Goal: Task Accomplishment & Management: Use online tool/utility

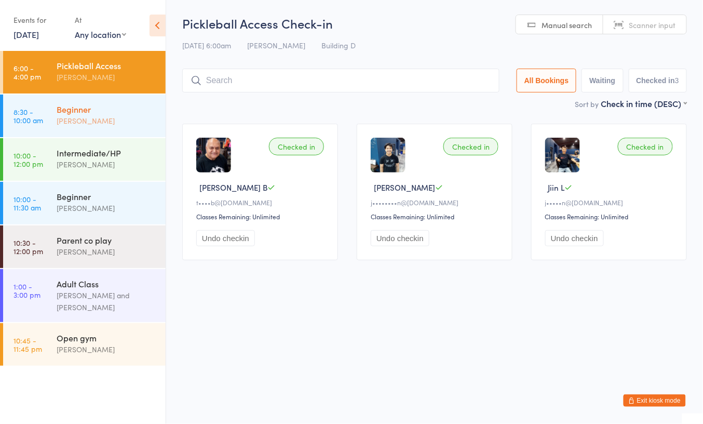
click at [82, 124] on div "Ayu Gary Luna" at bounding box center [107, 121] width 100 height 12
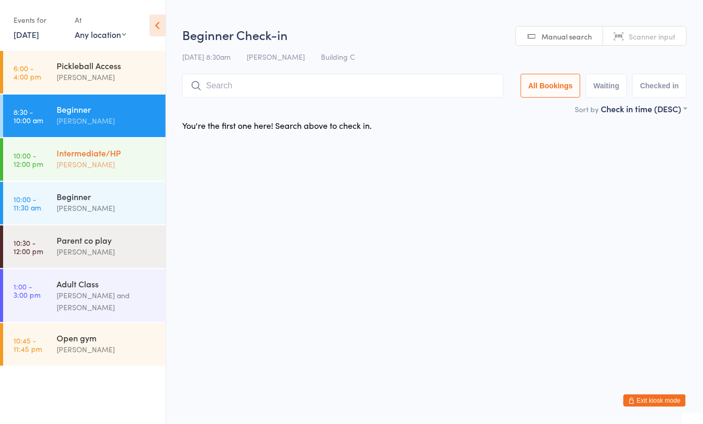
drag, startPoint x: 84, startPoint y: 158, endPoint x: 97, endPoint y: 206, distance: 49.5
click at [84, 158] on div "Intermediate/HP Ayu Gary Luna" at bounding box center [111, 158] width 109 height 41
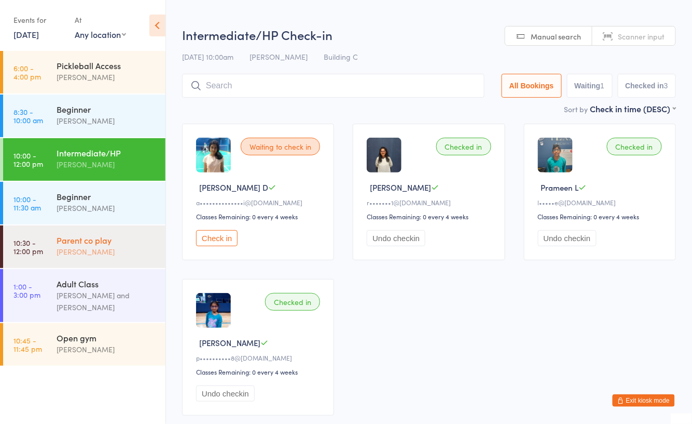
click at [94, 250] on div "Ayu Gary Luna" at bounding box center [107, 252] width 100 height 12
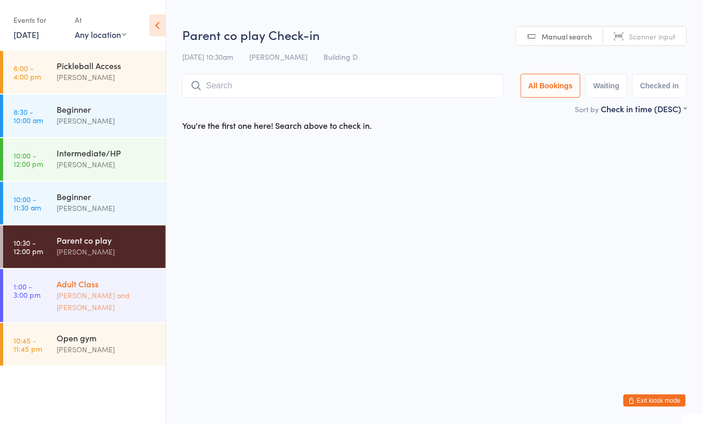
click at [100, 316] on div "Adult Class Ayu Gary Luna and Danny Nguyen" at bounding box center [111, 295] width 109 height 53
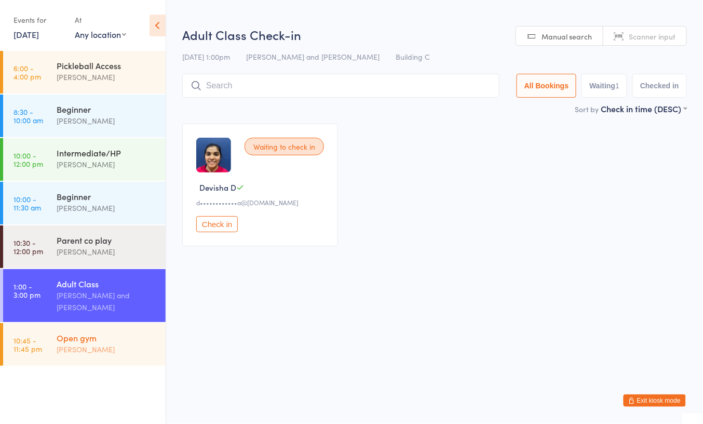
click at [98, 358] on div "Open gym Boyd Tahtat" at bounding box center [111, 343] width 109 height 41
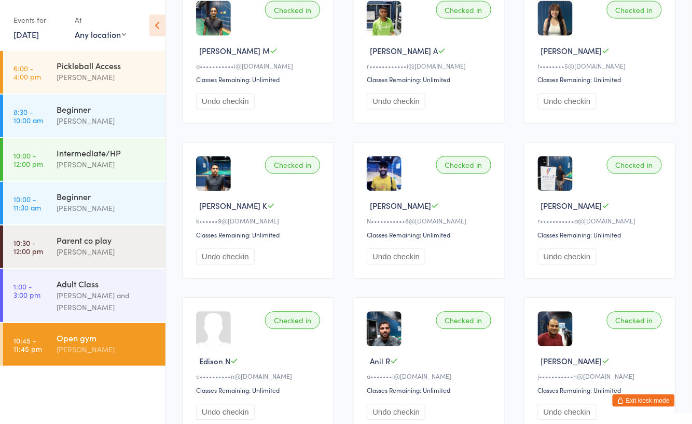
scroll to position [415, 0]
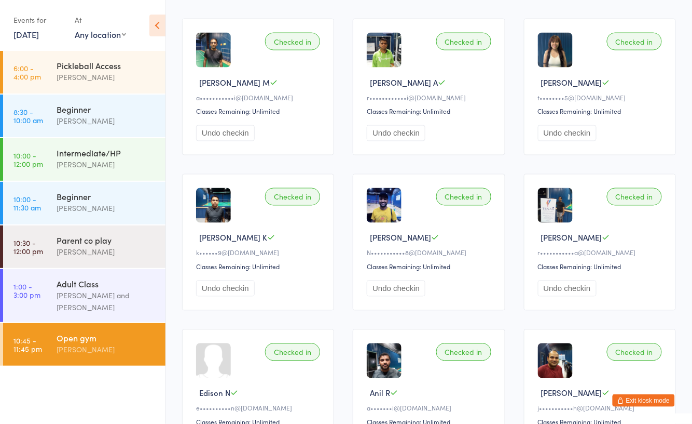
click at [628, 399] on button "Exit kiosk mode" at bounding box center [644, 400] width 62 height 12
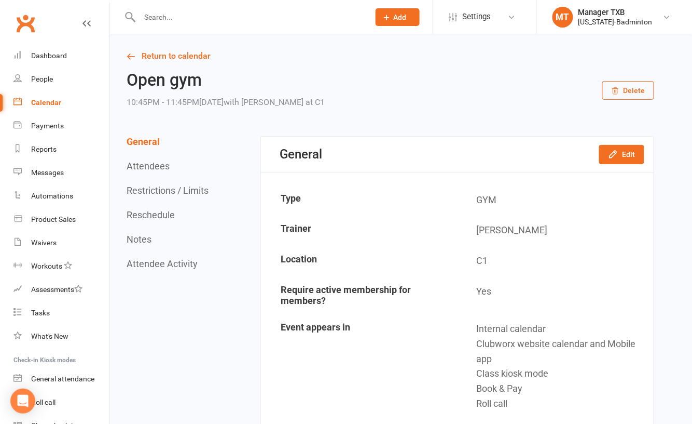
click at [191, 18] on input "text" at bounding box center [250, 17] width 226 height 15
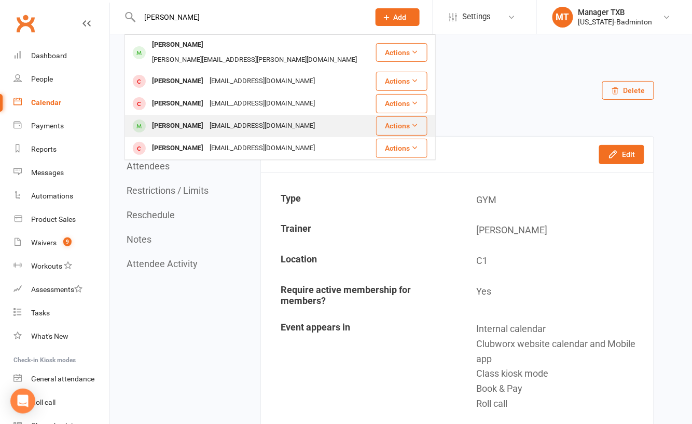
type input "[PERSON_NAME]"
click at [207, 118] on div "[EMAIL_ADDRESS][DOMAIN_NAME]" at bounding box center [263, 125] width 112 height 15
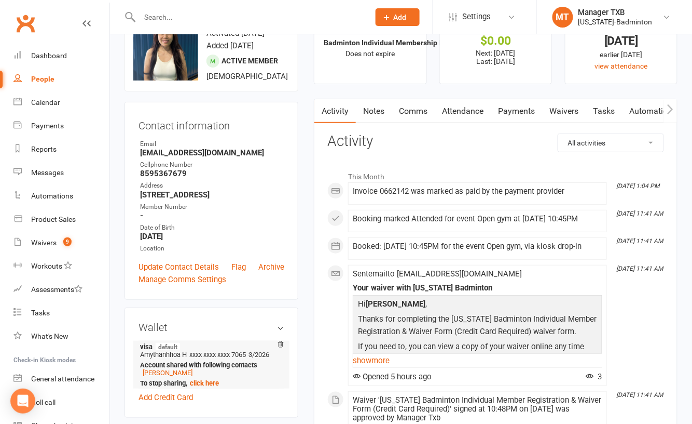
scroll to position [208, 0]
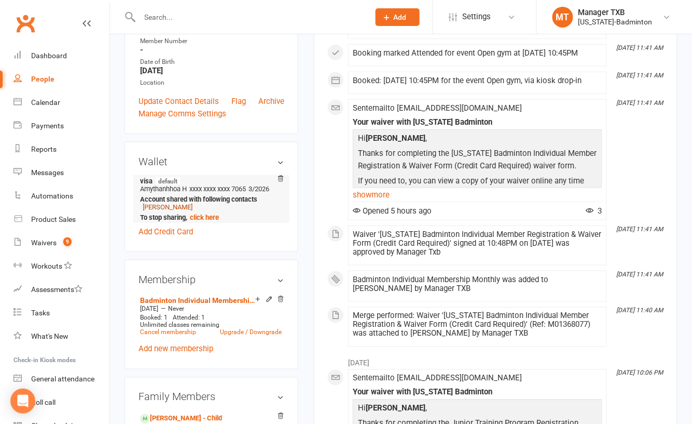
click at [155, 211] on link "[PERSON_NAME]" at bounding box center [168, 207] width 50 height 8
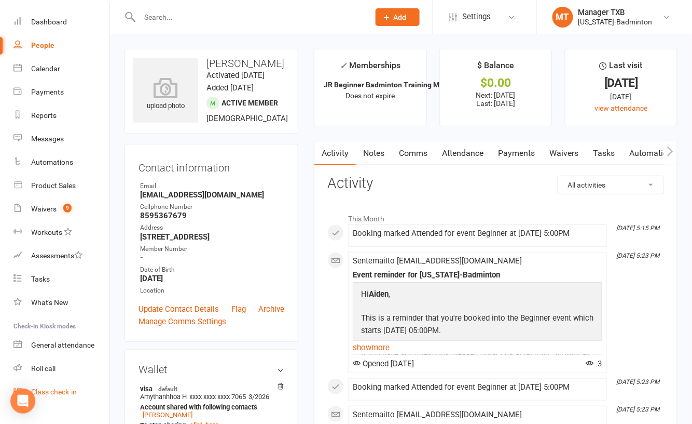
scroll to position [52, 0]
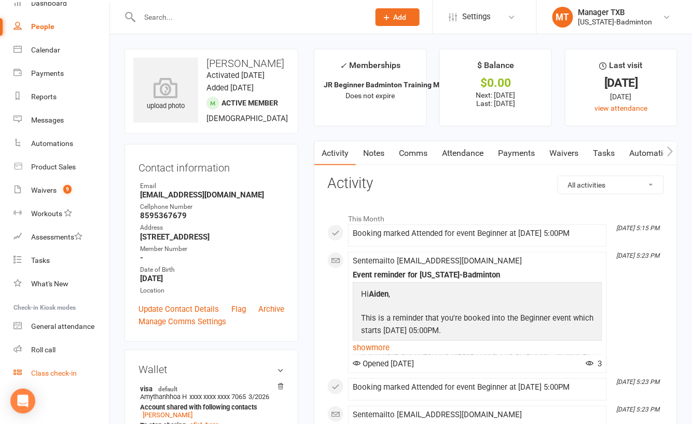
click at [50, 369] on div "Class check-in" at bounding box center [54, 373] width 46 height 8
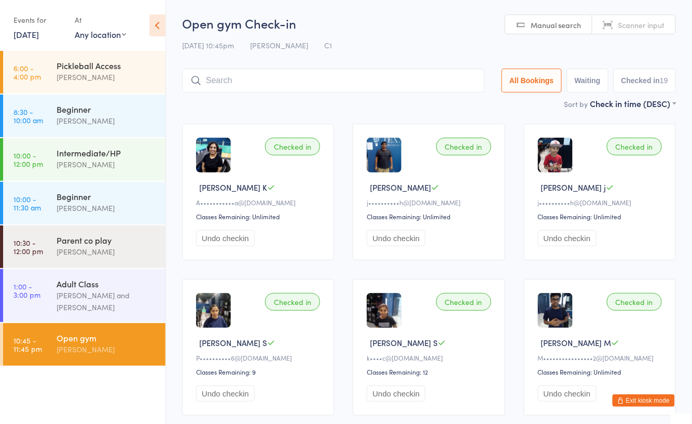
click at [76, 351] on div "[PERSON_NAME]" at bounding box center [107, 349] width 100 height 12
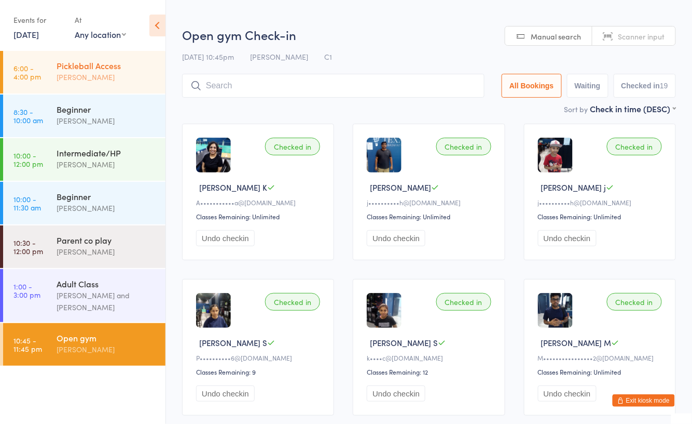
click at [100, 81] on div "[PERSON_NAME]" at bounding box center [107, 77] width 100 height 12
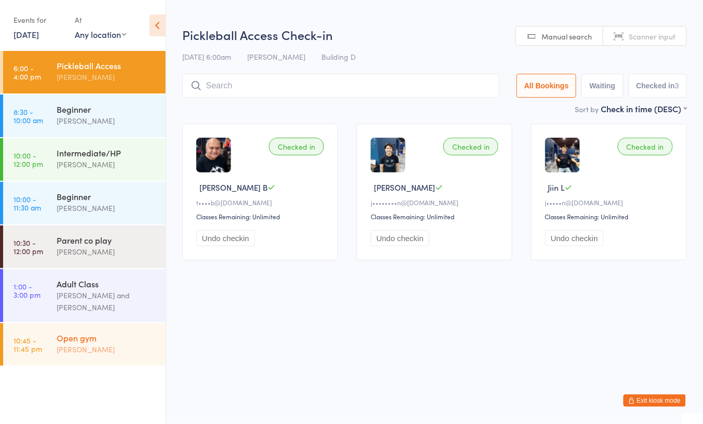
click at [73, 358] on div "Open gym Boyd Tahtat" at bounding box center [111, 343] width 109 height 41
